Goal: Navigation & Orientation: Find specific page/section

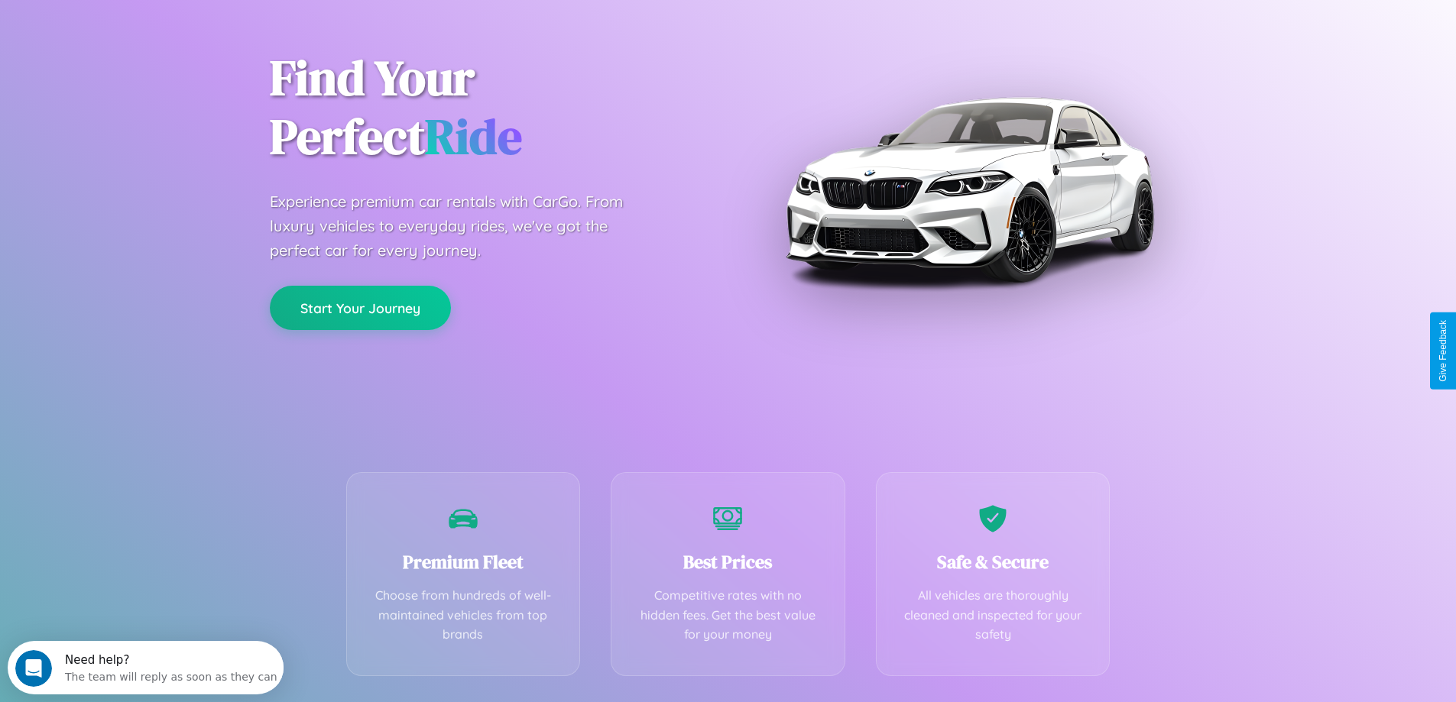
scroll to position [301, 0]
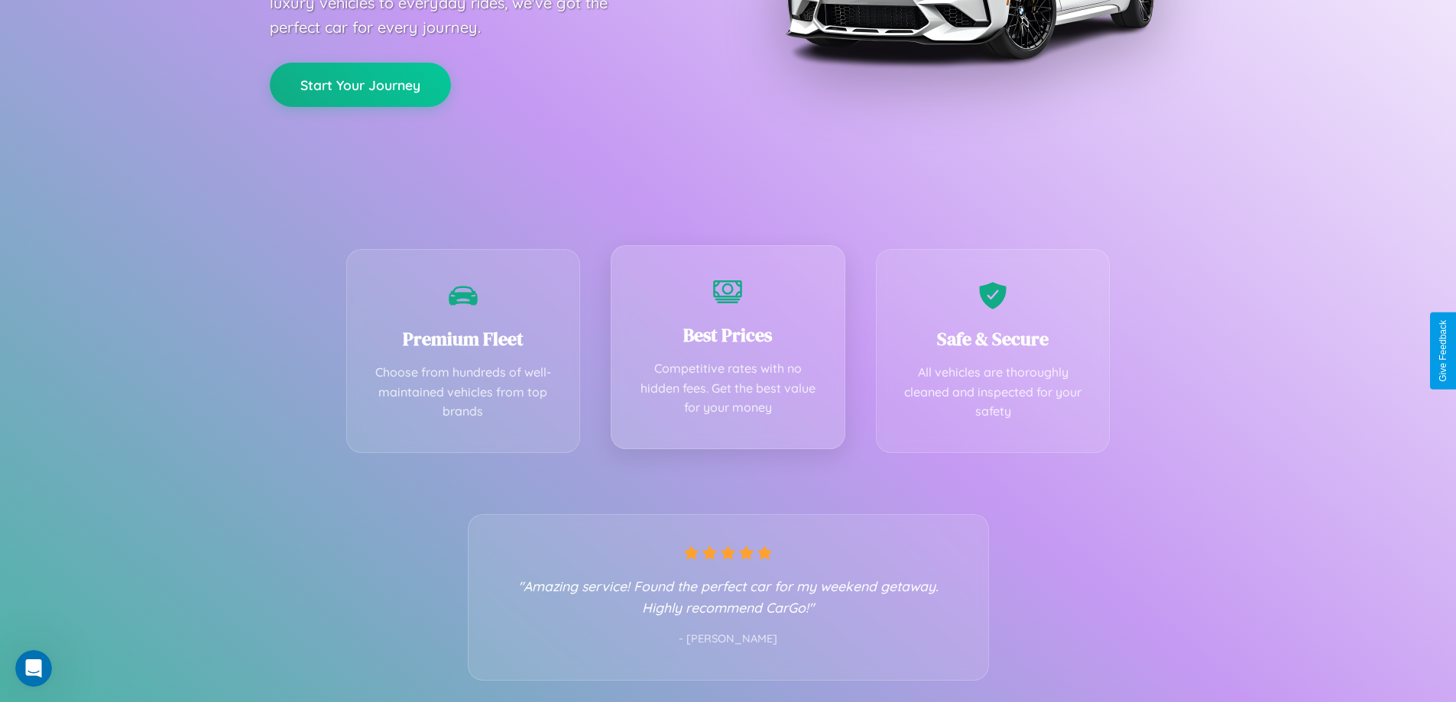
click at [727, 351] on div "Best Prices Competitive rates with no hidden fees. Get the best value for your …" at bounding box center [728, 347] width 235 height 204
click at [360, 83] on button "Start Your Journey" at bounding box center [360, 83] width 181 height 44
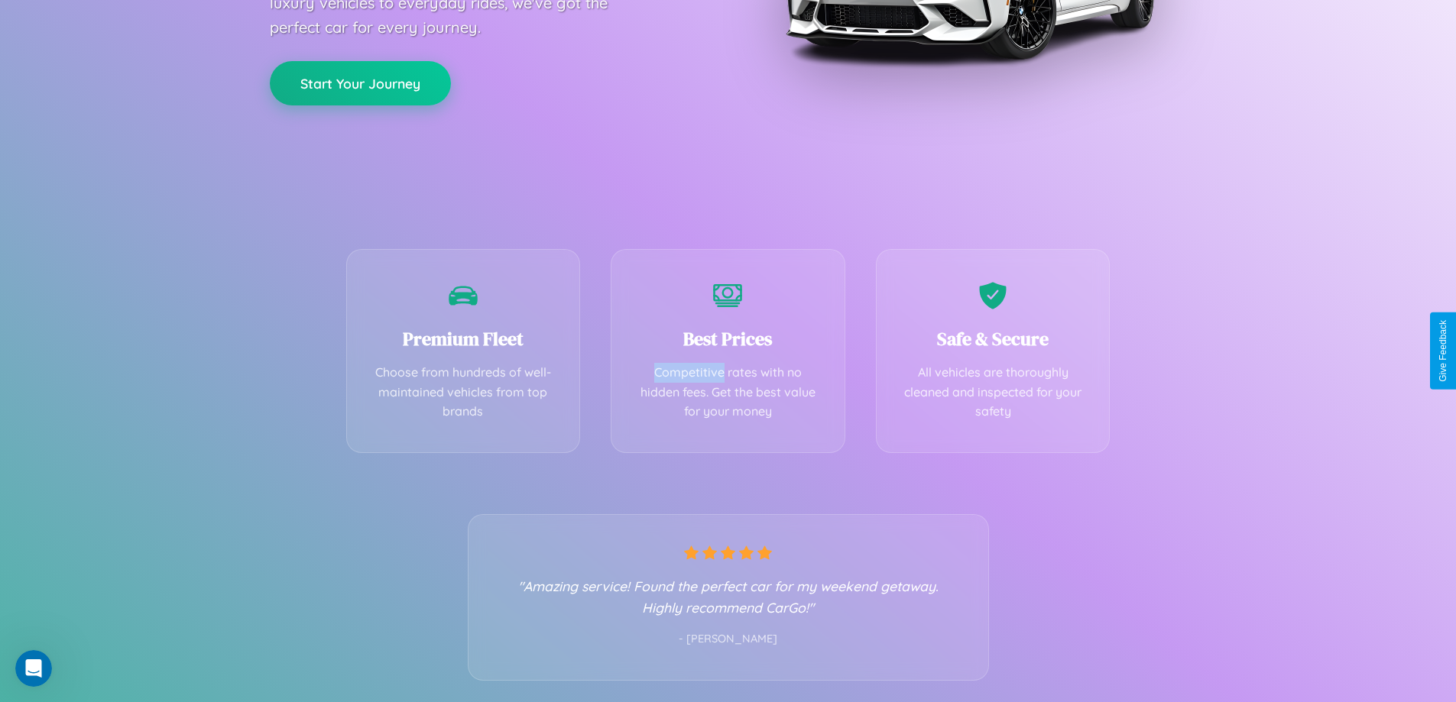
click at [360, 83] on button "Start Your Journey" at bounding box center [360, 83] width 181 height 44
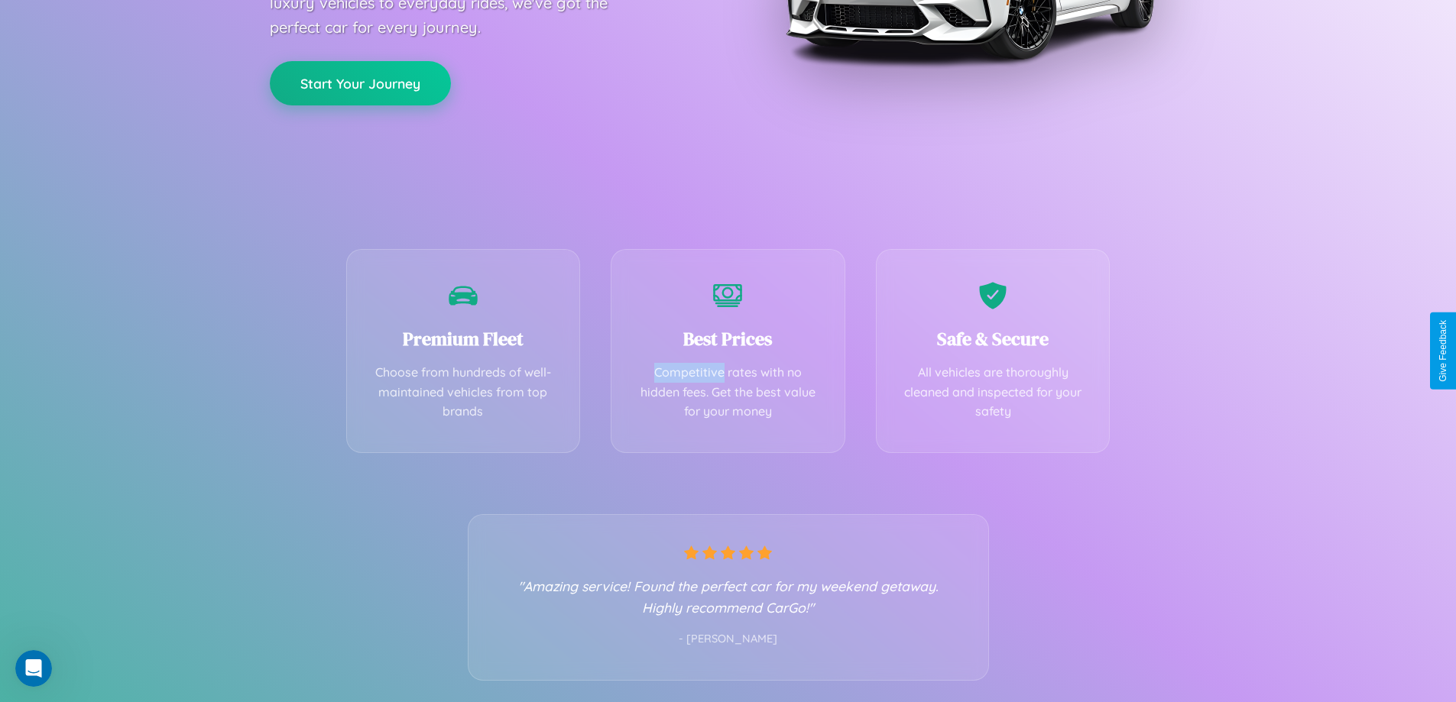
click at [360, 83] on button "Start Your Journey" at bounding box center [360, 83] width 181 height 44
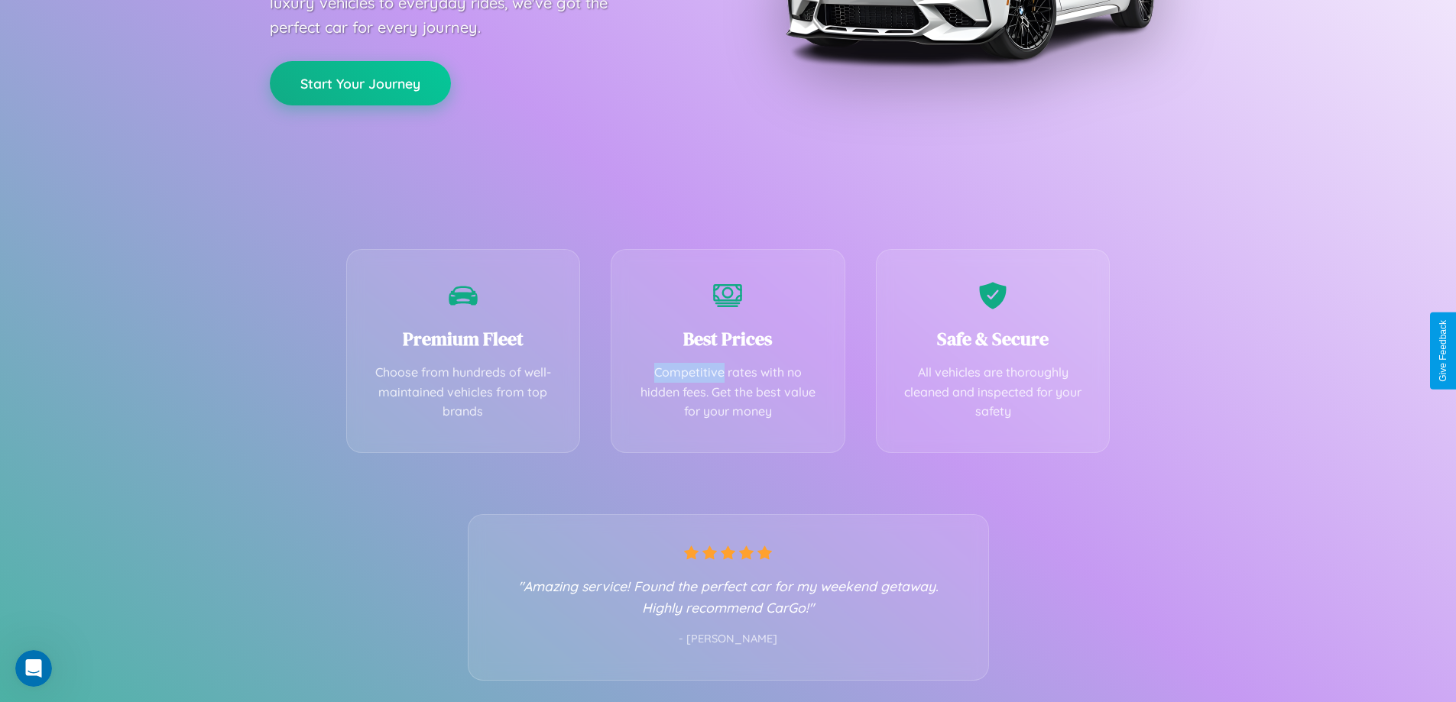
click at [360, 83] on button "Start Your Journey" at bounding box center [360, 83] width 181 height 44
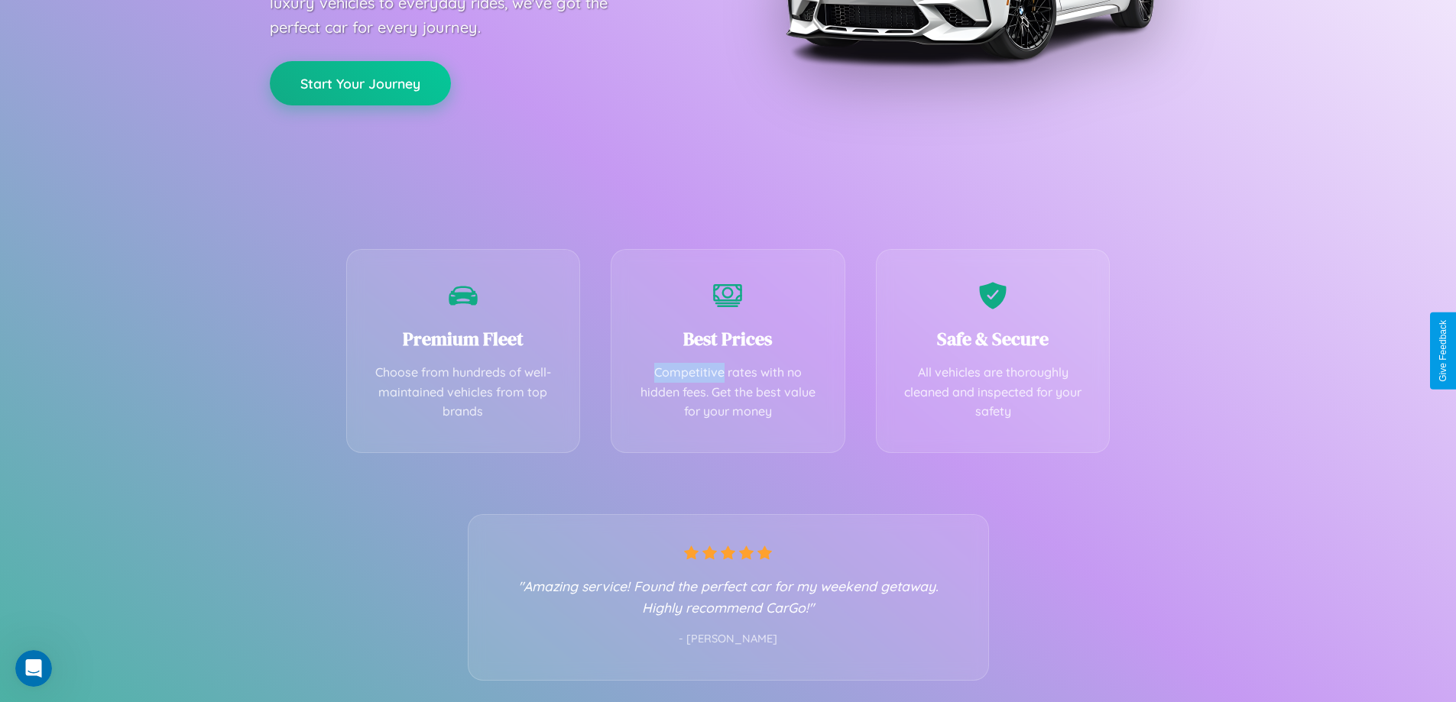
click at [360, 83] on button "Start Your Journey" at bounding box center [360, 83] width 181 height 44
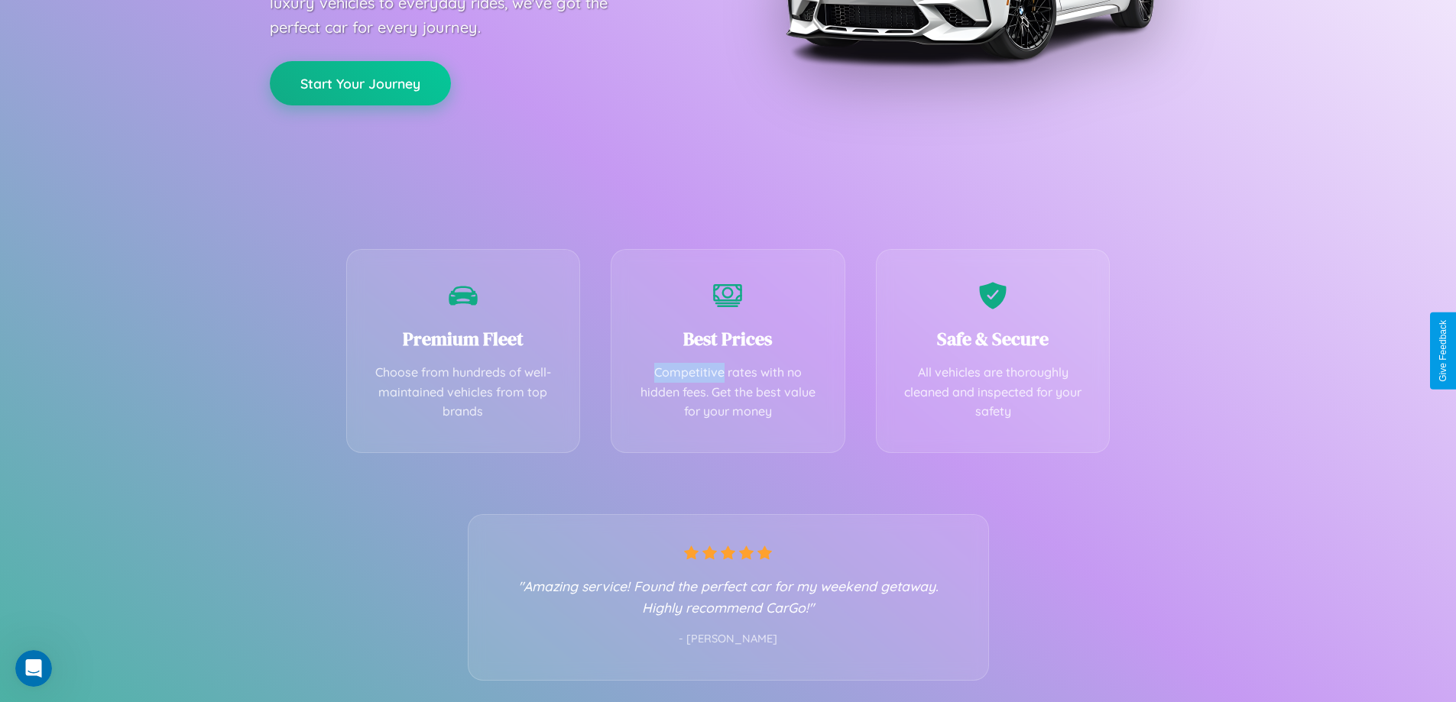
click at [360, 83] on button "Start Your Journey" at bounding box center [360, 83] width 181 height 44
